Goal: Task Accomplishment & Management: Complete application form

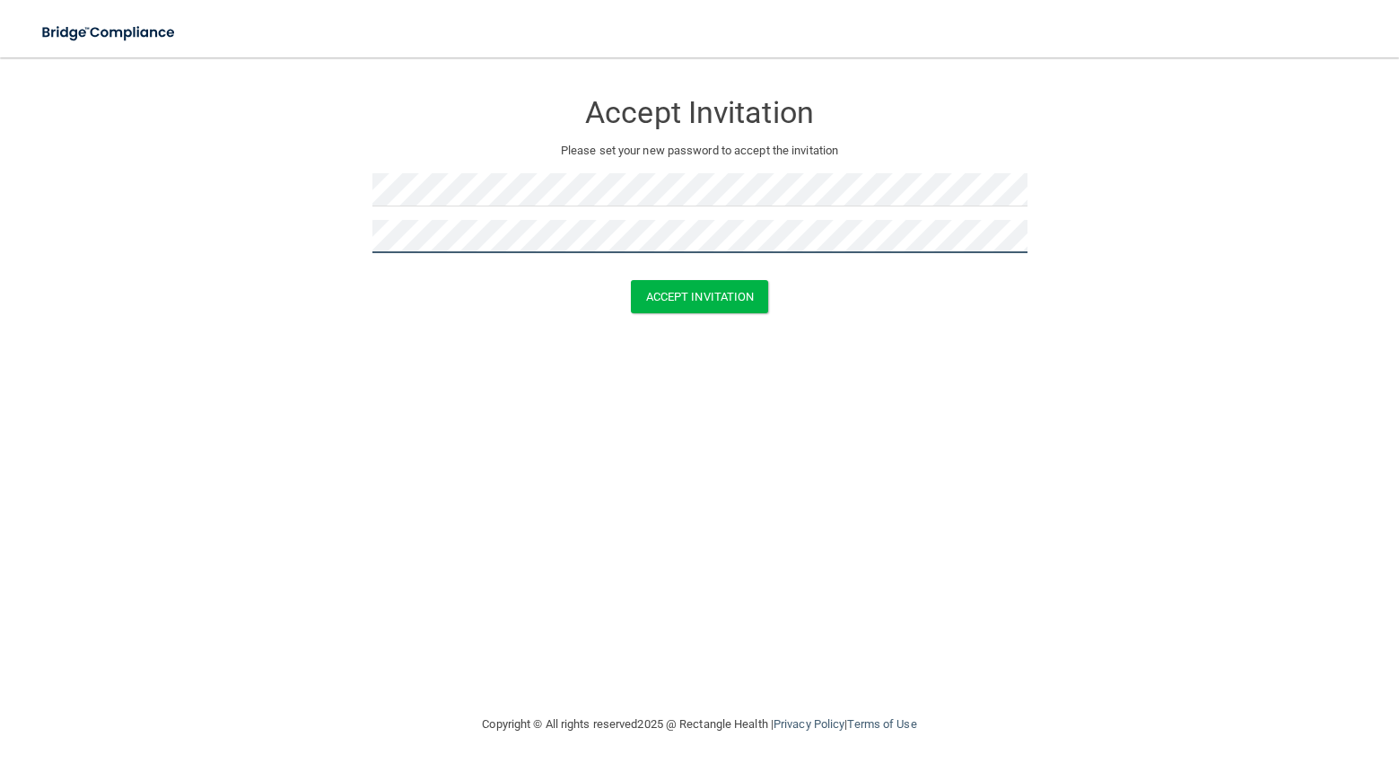
click at [631, 280] on button "Accept Invitation" at bounding box center [700, 296] width 138 height 33
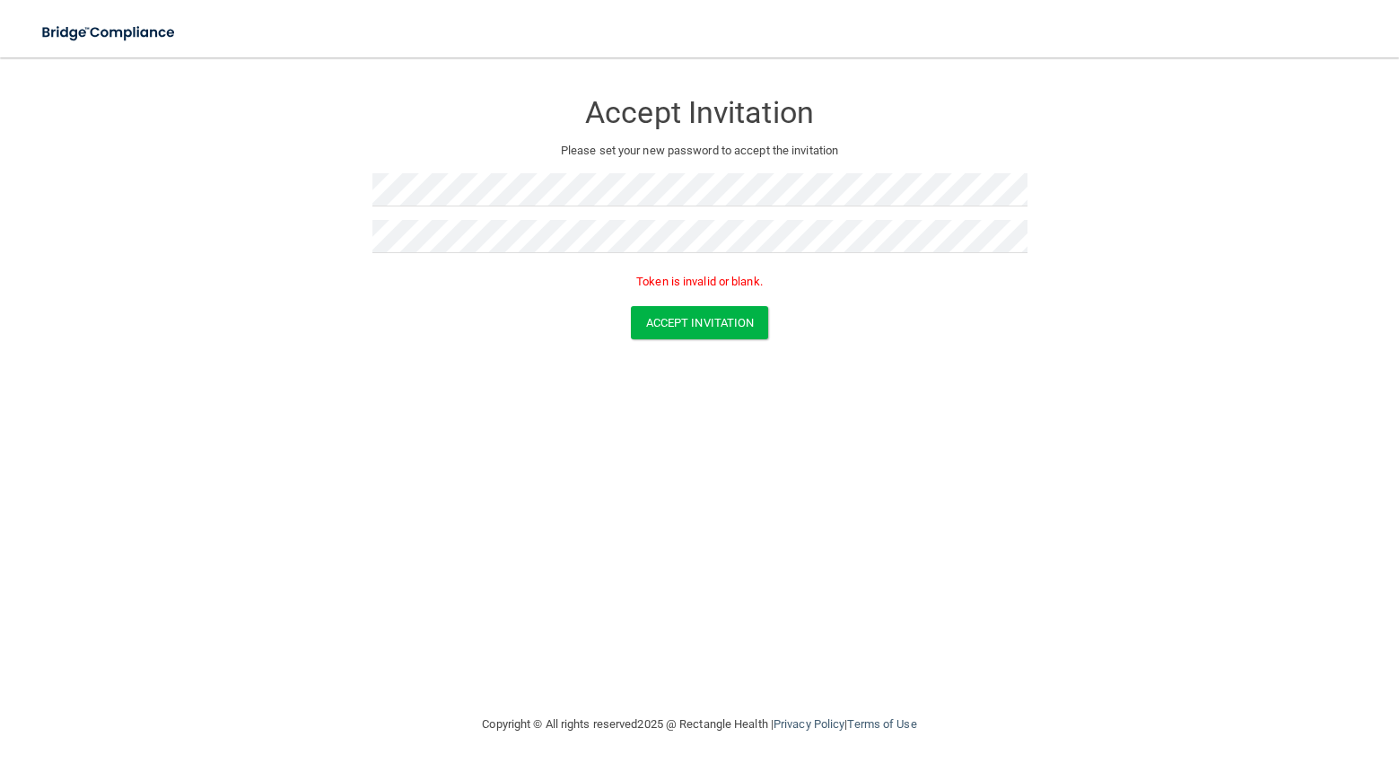
click at [515, 171] on div "Accept Invitation Please set your new password to accept the invitation Token i…" at bounding box center [699, 190] width 655 height 231
click at [530, 216] on div at bounding box center [699, 196] width 655 height 47
click at [529, 216] on div at bounding box center [699, 196] width 655 height 47
click at [515, 219] on div "Accept Invitation Please set your new password to accept the invitation Passwor…" at bounding box center [699, 205] width 655 height 261
click at [742, 339] on form "Accept Invitation Please set your new password to accept the invitation Token i…" at bounding box center [699, 217] width 1327 height 285
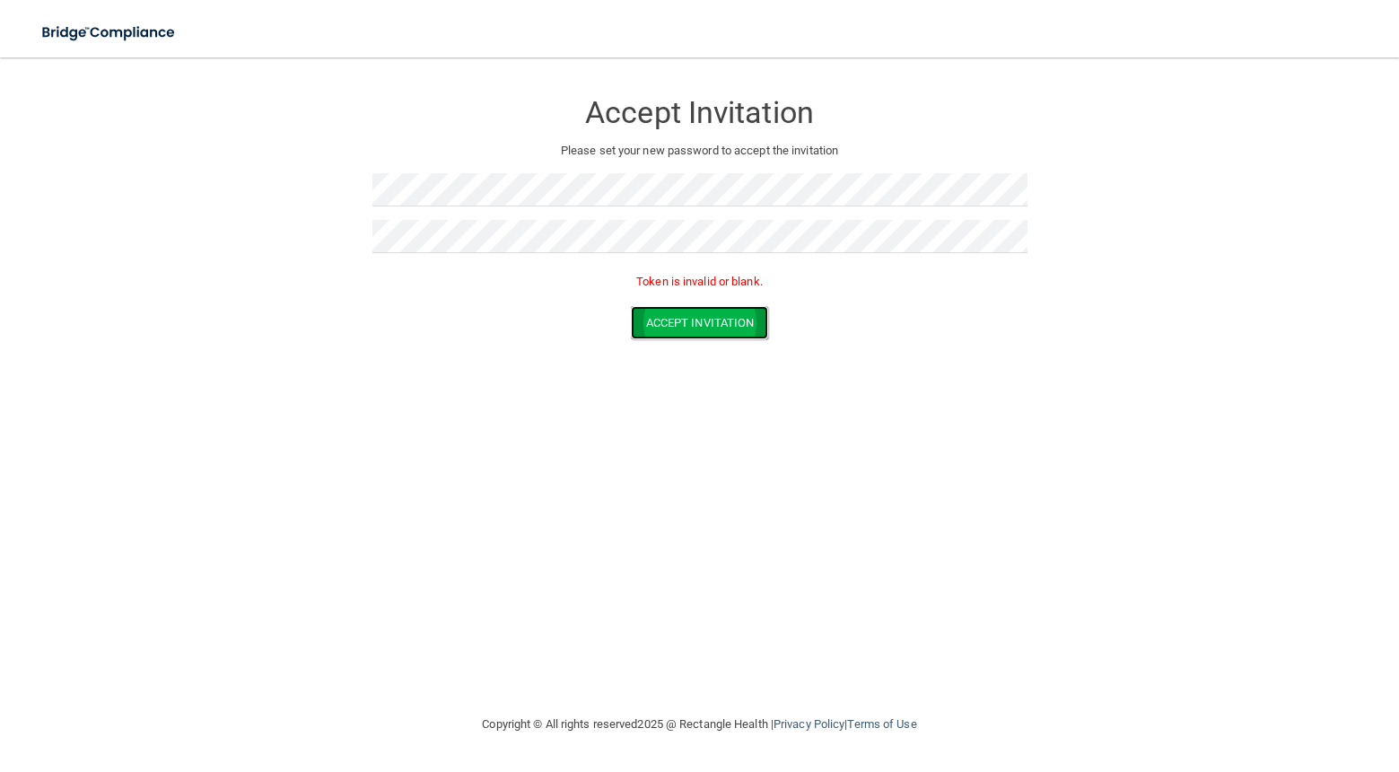
click at [742, 333] on button "Accept Invitation" at bounding box center [700, 322] width 138 height 33
click at [684, 328] on button "Accept Invitation" at bounding box center [700, 322] width 138 height 33
click at [718, 423] on div "Accept Invitation Please set your new password to accept the invitation Token i…" at bounding box center [699, 385] width 1327 height 620
click at [695, 313] on button "Accept Invitation" at bounding box center [700, 322] width 138 height 33
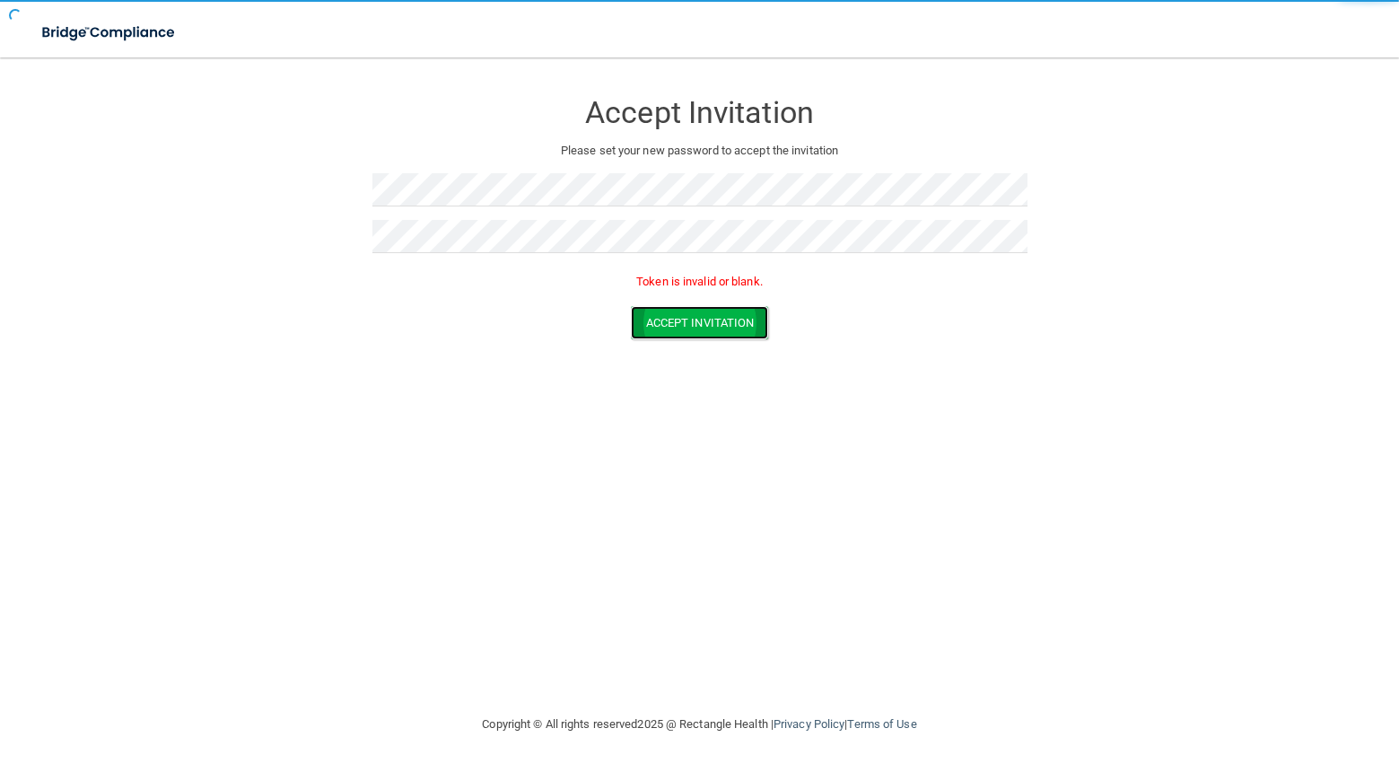
click at [695, 313] on button "Accept Invitation" at bounding box center [700, 322] width 138 height 33
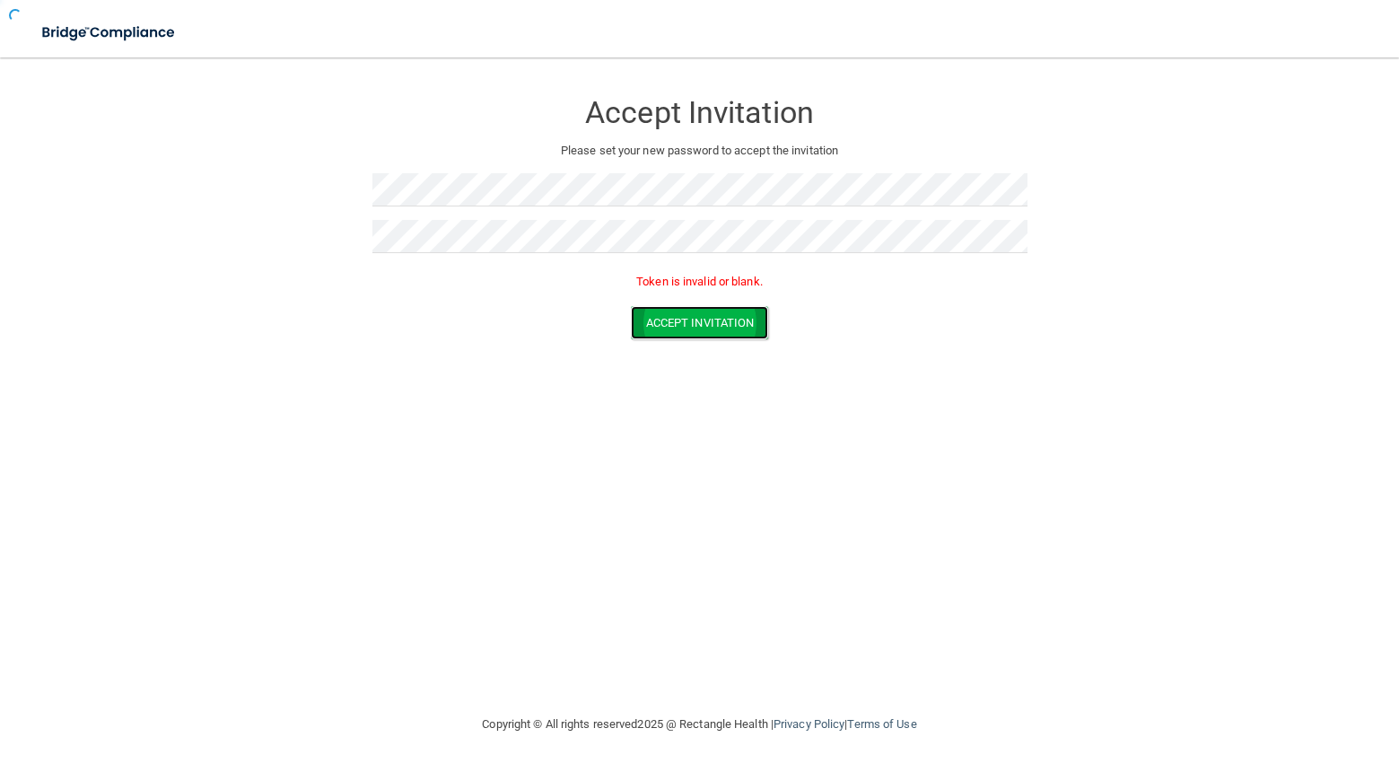
click at [695, 313] on button "Accept Invitation" at bounding box center [700, 322] width 138 height 33
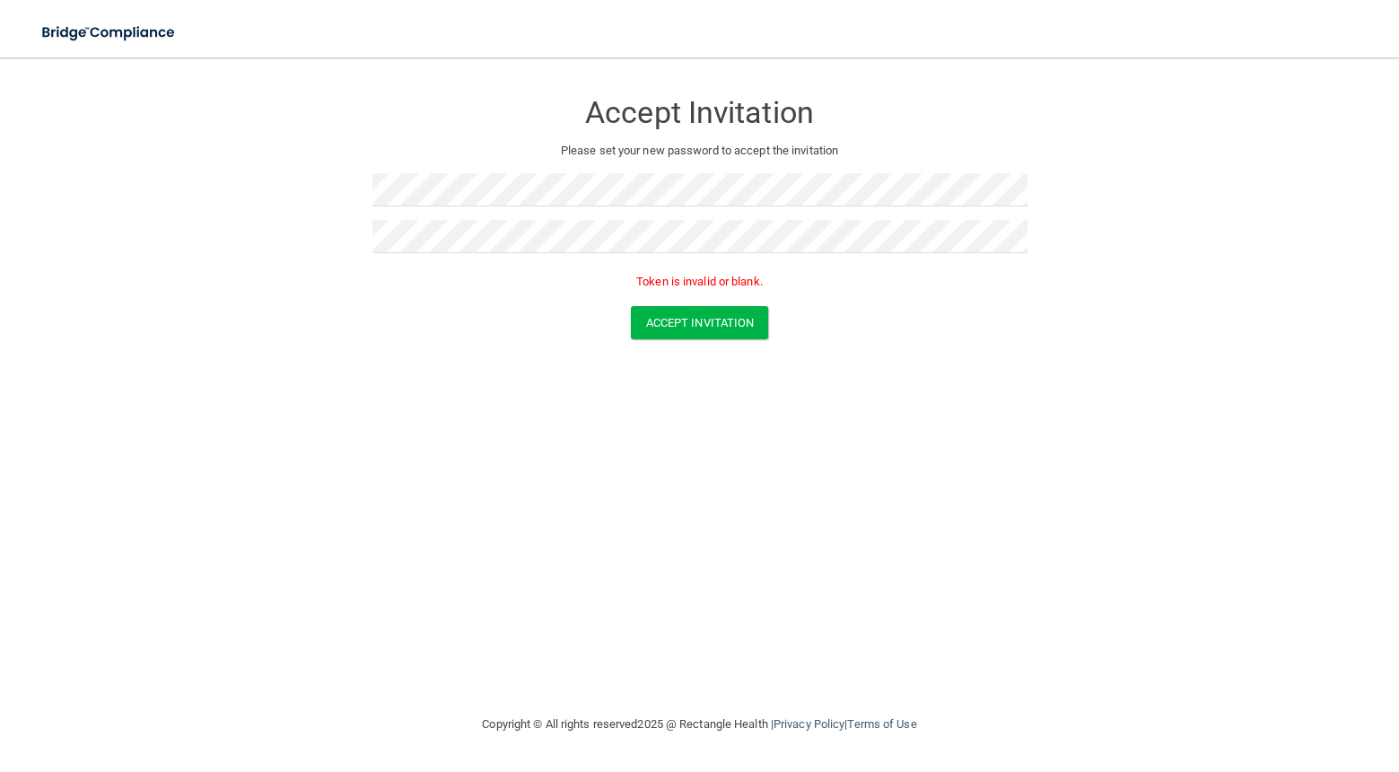
click at [550, 414] on div "Accept Invitation Please set your new password to accept the invitation Token i…" at bounding box center [699, 385] width 1327 height 620
click at [708, 319] on button "Accept Invitation" at bounding box center [700, 322] width 138 height 33
click at [674, 297] on button "Accept Invitation" at bounding box center [700, 296] width 138 height 33
